Goal: Task Accomplishment & Management: Use online tool/utility

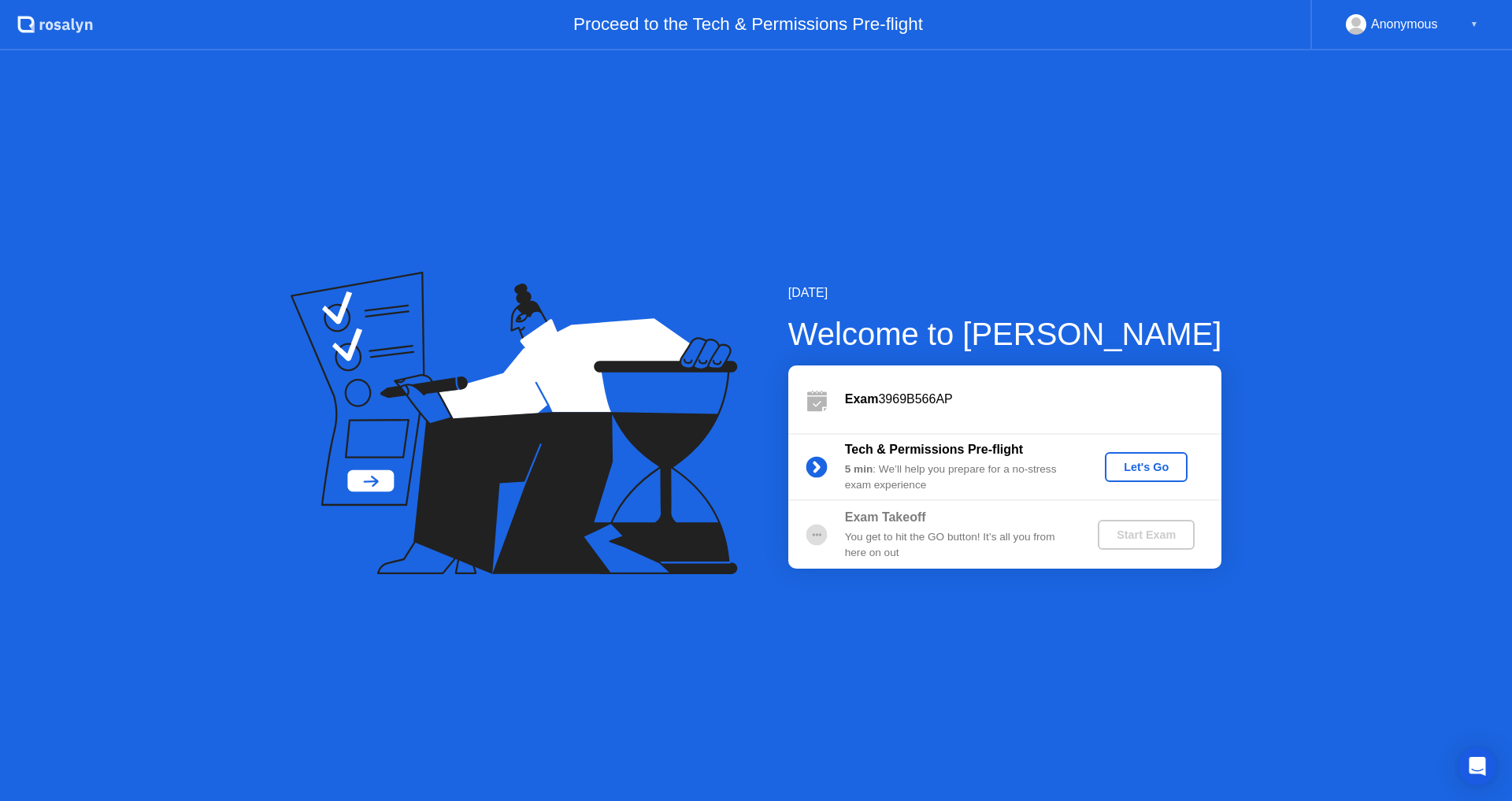
click at [1139, 539] on div "Start Exam" at bounding box center [1146, 535] width 84 height 13
click at [1119, 466] on div "Let's Go" at bounding box center [1146, 467] width 71 height 13
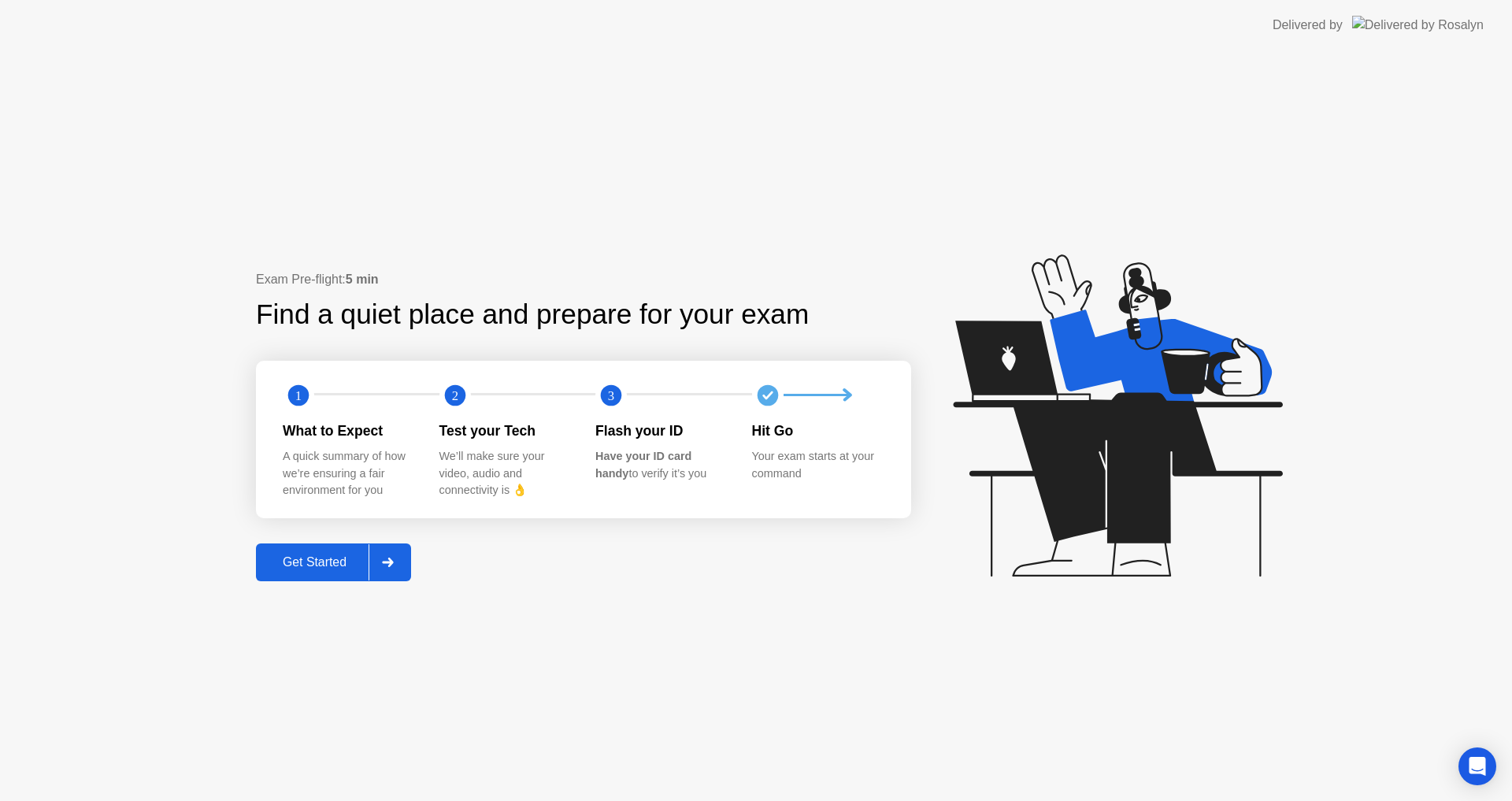
click at [350, 566] on div "Get Started" at bounding box center [314, 563] width 108 height 14
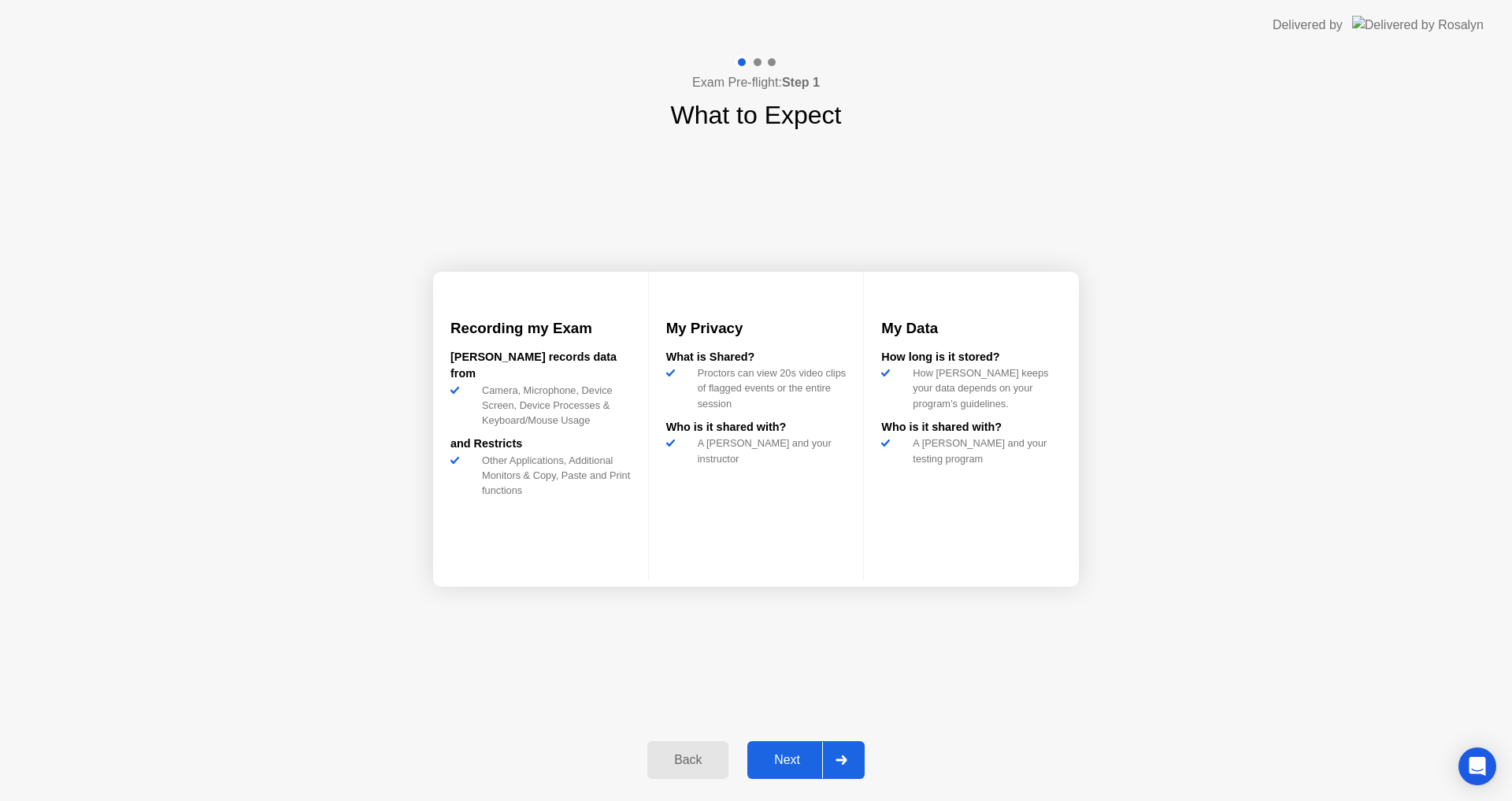
click at [795, 755] on div "Next" at bounding box center [787, 761] width 71 height 14
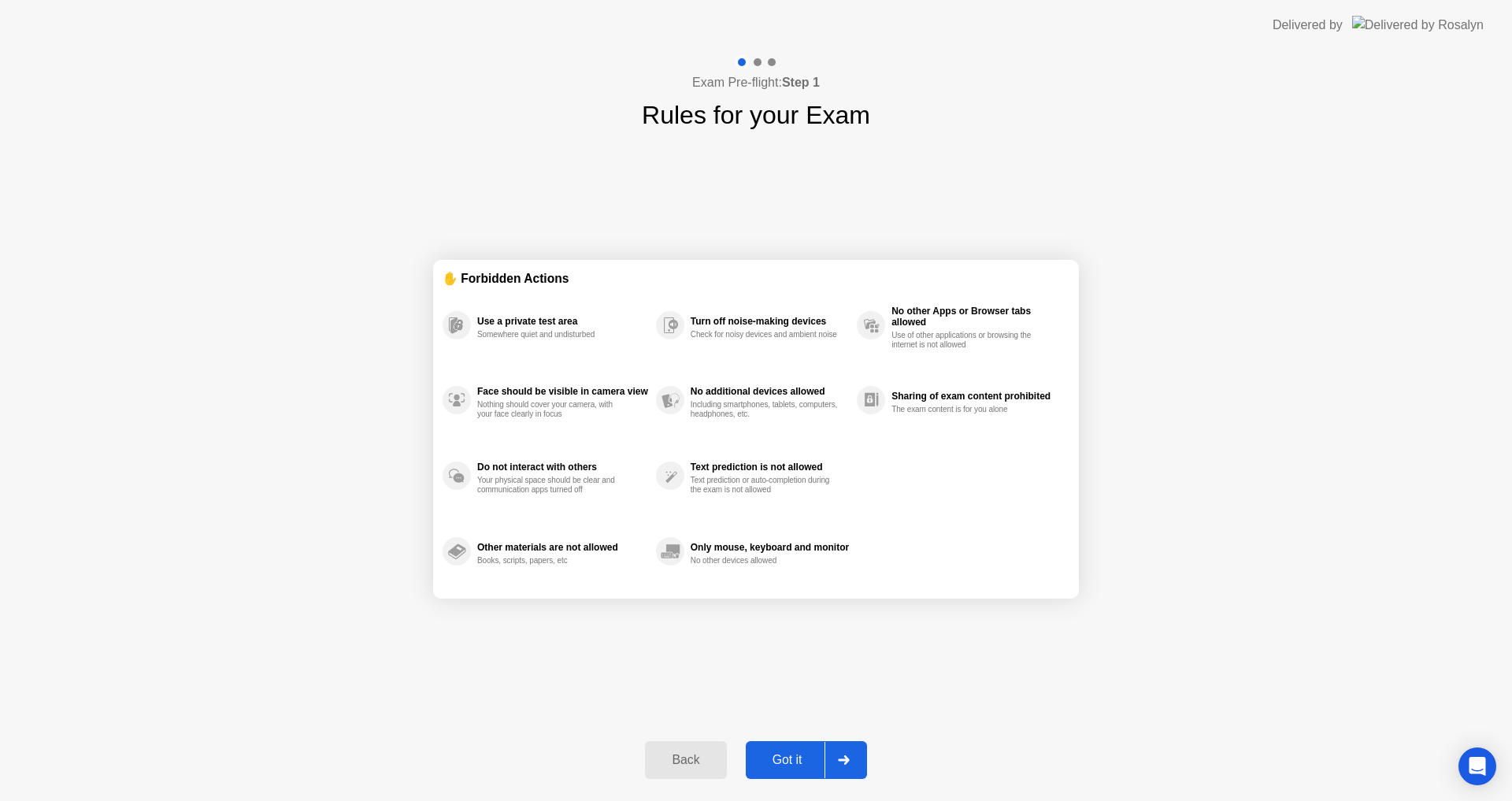
click at [795, 755] on div "Got it" at bounding box center [787, 761] width 74 height 14
select select "**********"
select select "*******"
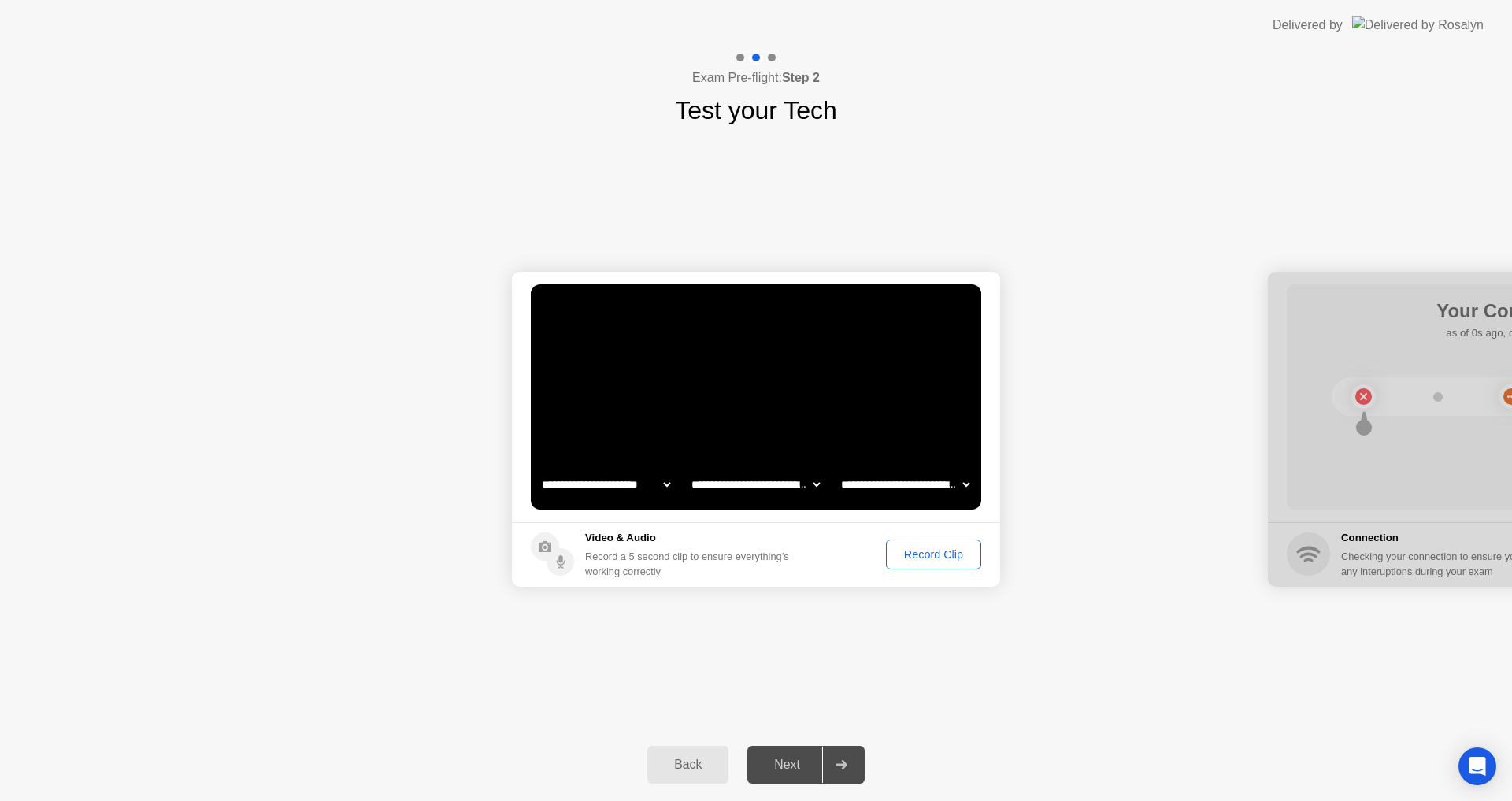
click at [714, 755] on button "Back" at bounding box center [687, 765] width 81 height 38
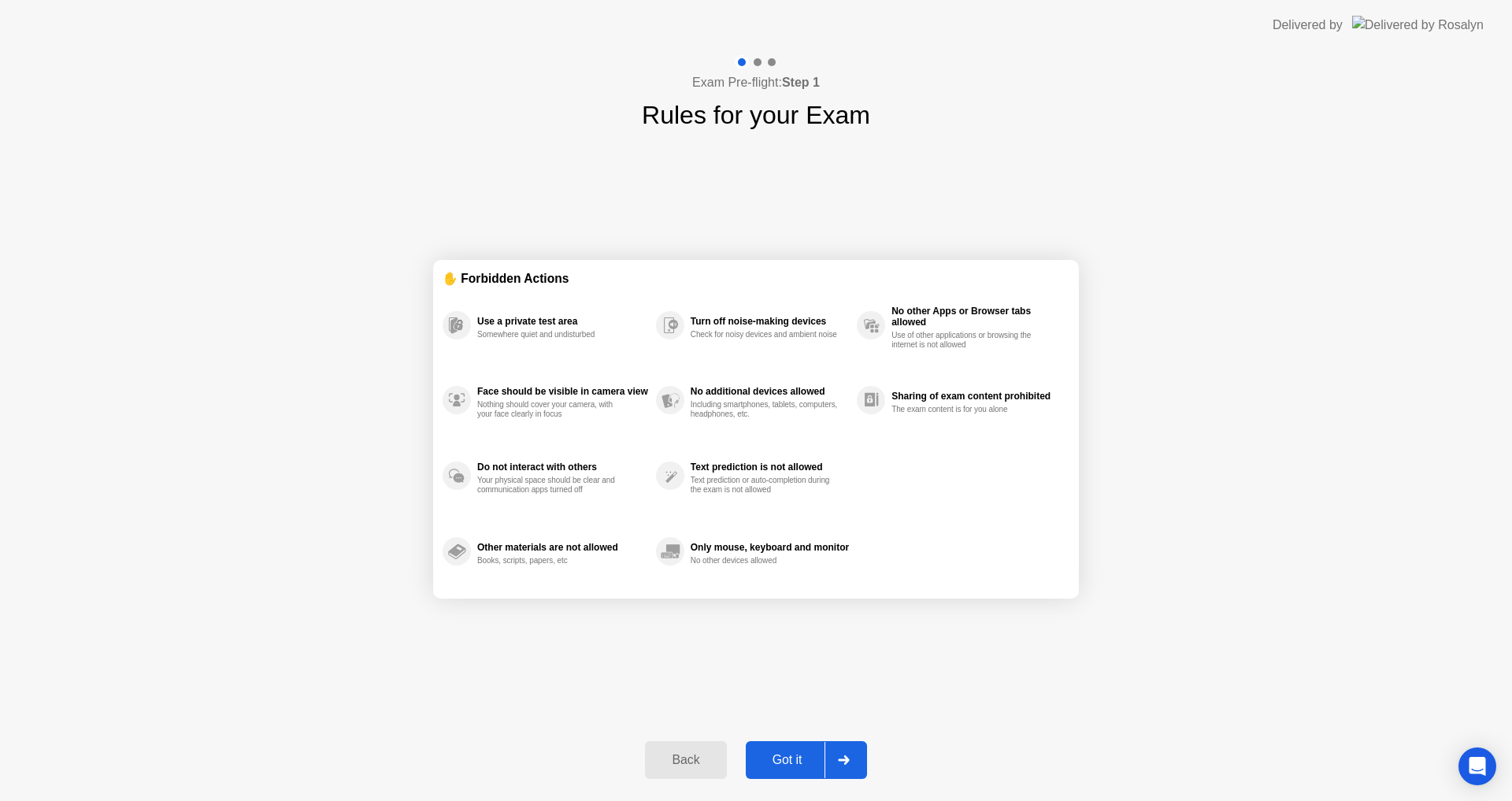
click at [714, 755] on div "Back" at bounding box center [685, 761] width 71 height 14
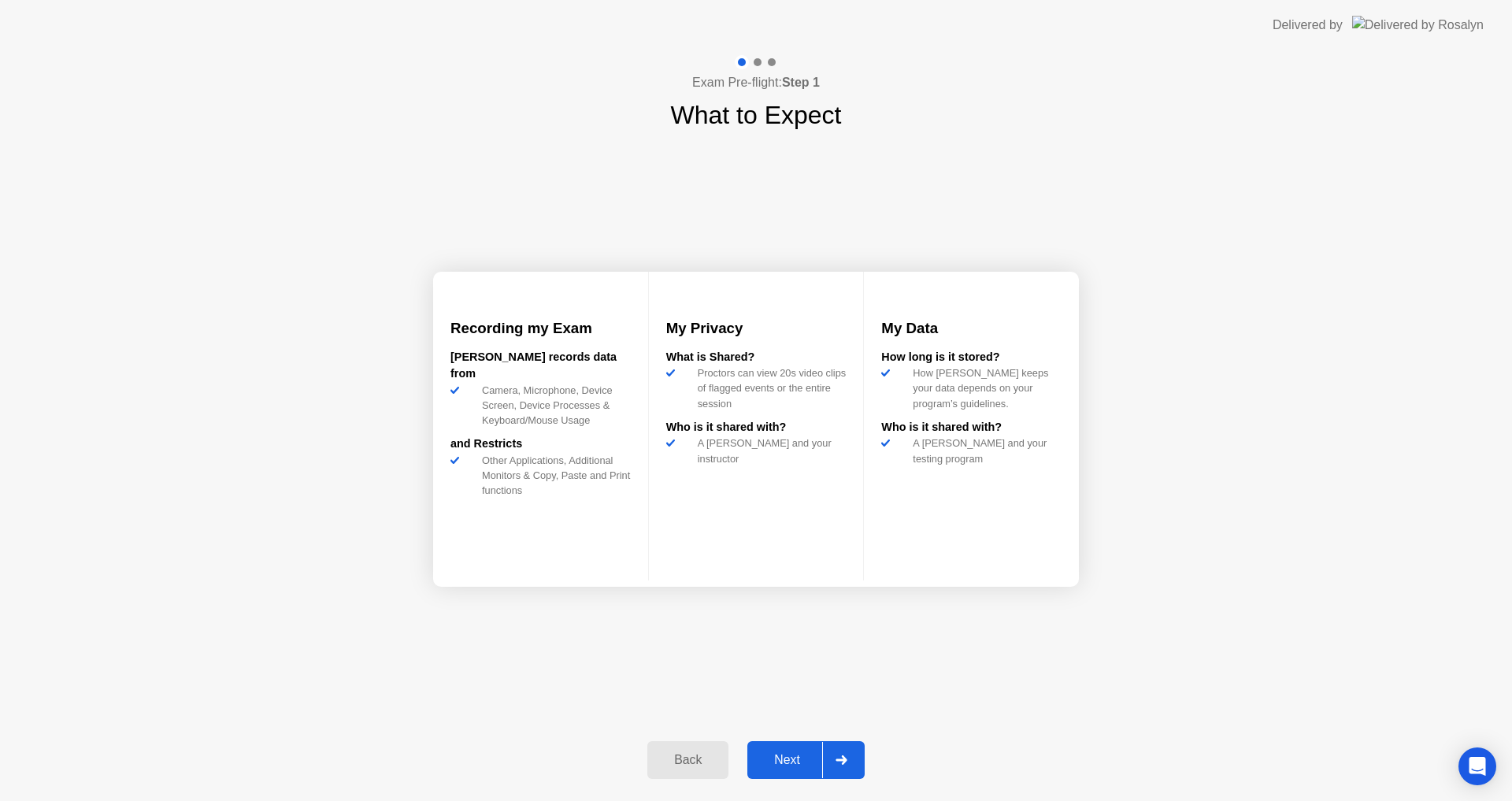
click at [714, 755] on div "Back" at bounding box center [688, 761] width 71 height 14
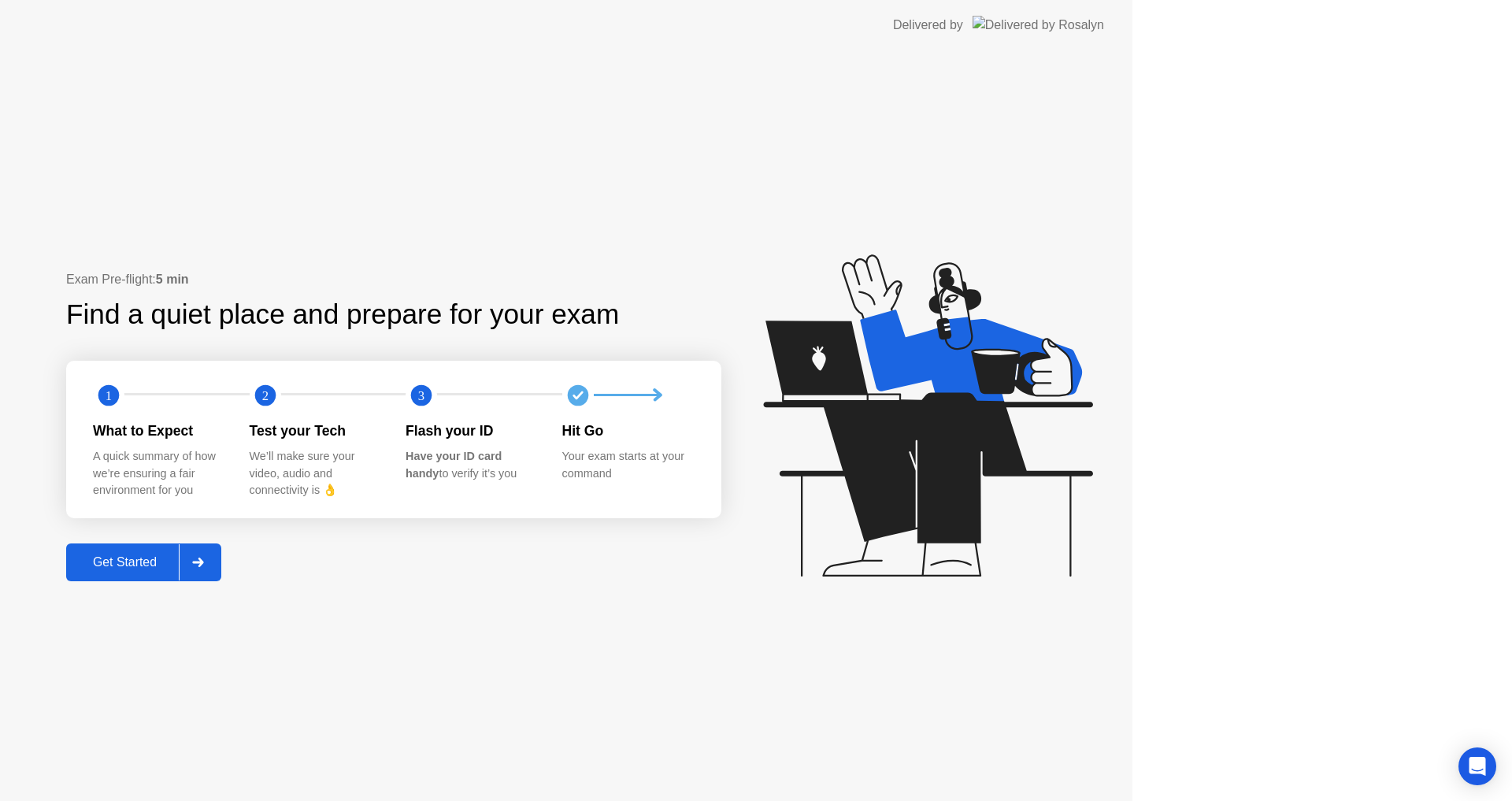
click at [714, 755] on div "Exam Pre-flight: 5 min Find a quiet place and prepare for your exam 1 2 3 What …" at bounding box center [566, 425] width 1133 height 751
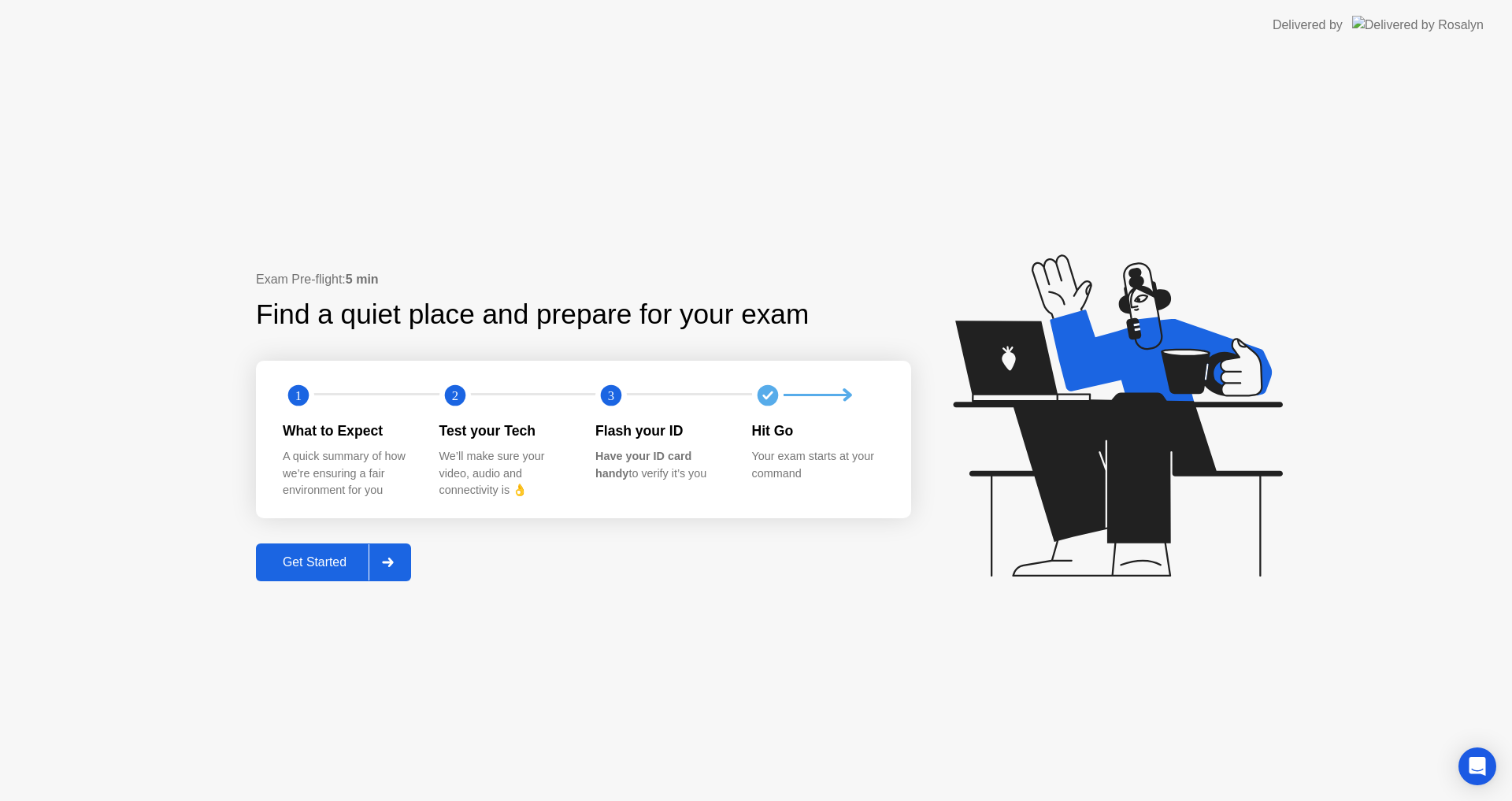
click at [1414, 24] on img at bounding box center [1417, 25] width 131 height 18
click at [1411, 19] on img at bounding box center [1417, 25] width 131 height 18
click at [1343, 21] on div "Delivered by" at bounding box center [1308, 25] width 71 height 19
click at [1417, 25] on img at bounding box center [1417, 25] width 131 height 18
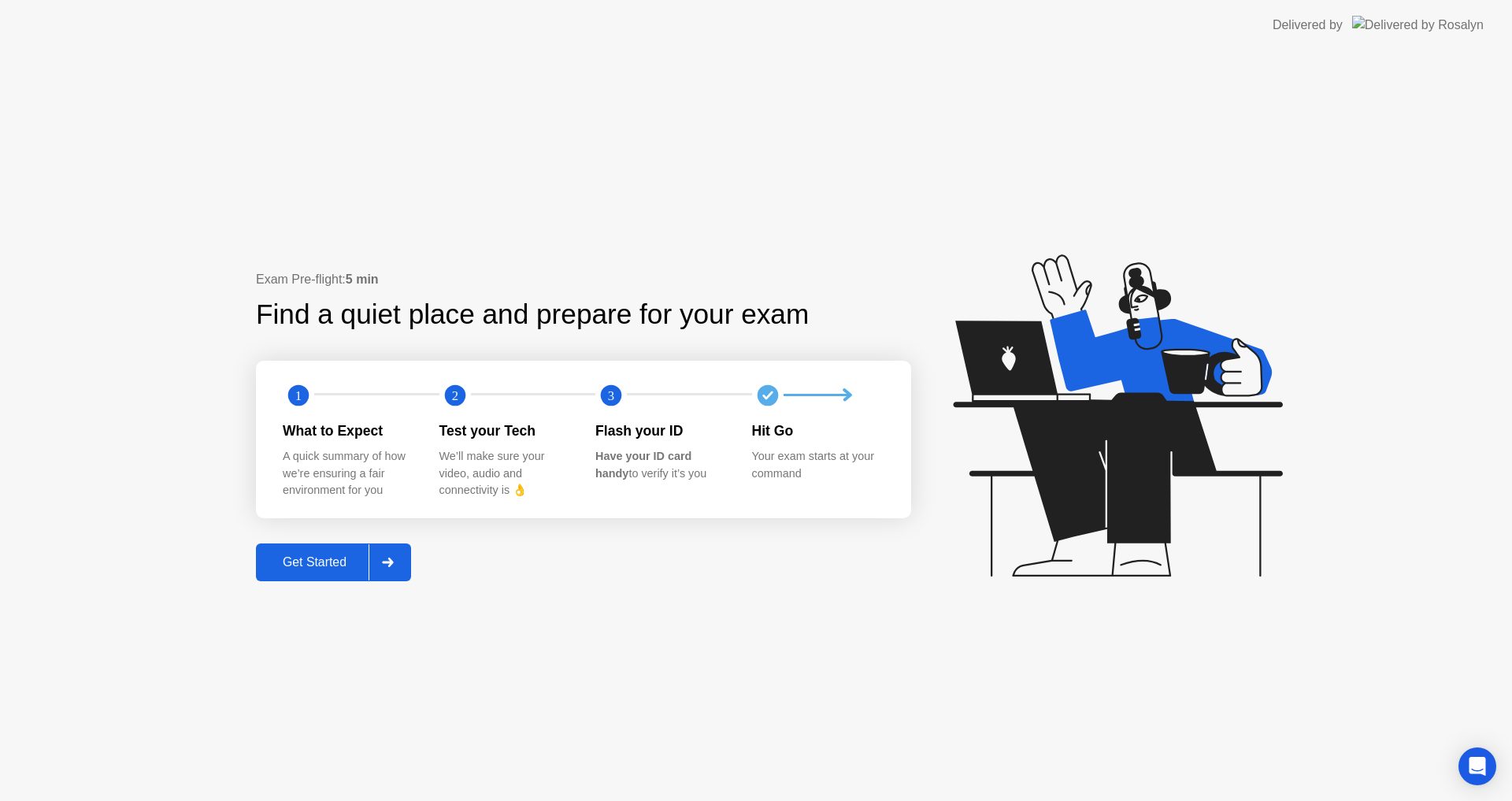
click at [1343, 21] on div "Delivered by" at bounding box center [1308, 25] width 71 height 19
